Goal: Transaction & Acquisition: Purchase product/service

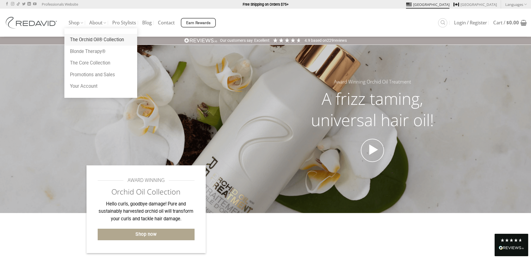
click at [82, 39] on link "The Orchid Oil® Collection" at bounding box center [100, 40] width 73 height 12
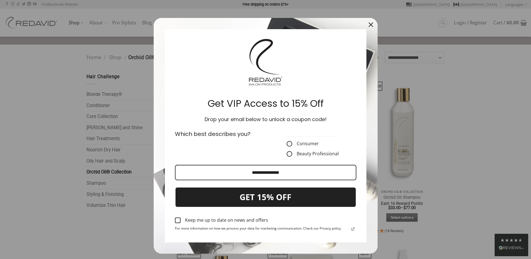
click at [369, 23] on icon "close icon" at bounding box center [371, 24] width 4 height 4
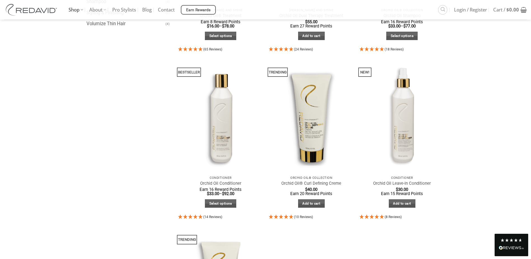
scroll to position [168, 0]
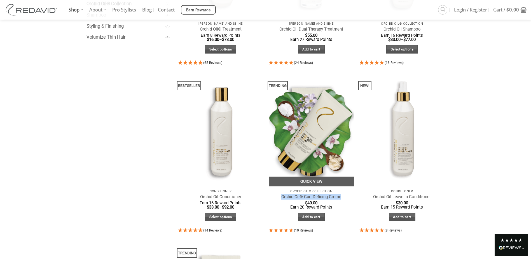
drag, startPoint x: 343, startPoint y: 197, endPoint x: 279, endPoint y: 197, distance: 64.4
click at [279, 197] on p "Orchid Oil® Curl Defining Creme" at bounding box center [312, 197] width 80 height 7
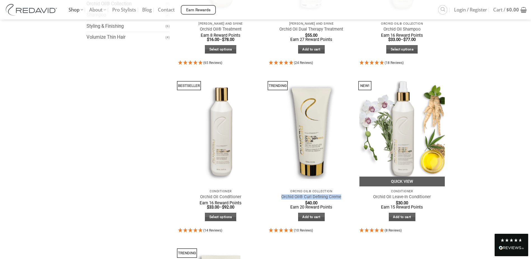
copy link "Orchid Oil® Curl Defining Creme"
